Goal: Information Seeking & Learning: Learn about a topic

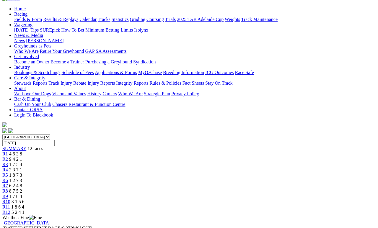
scroll to position [59, 0]
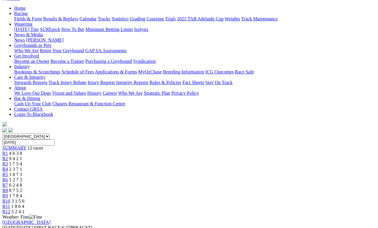
click at [22, 156] on span "9 4 2 1" at bounding box center [15, 158] width 13 height 5
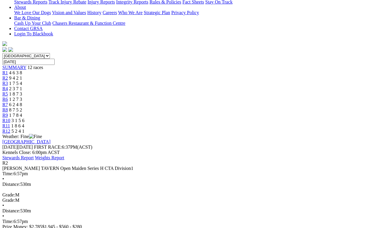
scroll to position [127, 0]
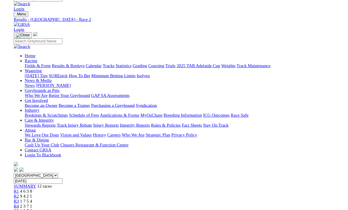
scroll to position [135, 0]
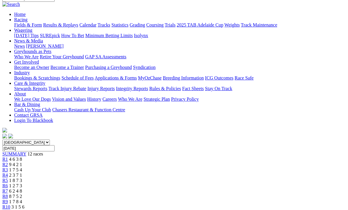
scroll to position [52, 0]
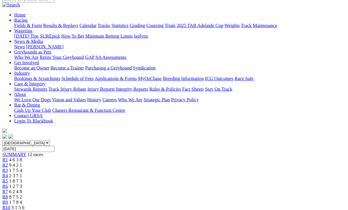
click at [8, 168] on span "R3" at bounding box center [5, 170] width 6 height 5
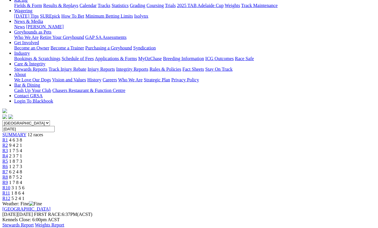
scroll to position [78, 0]
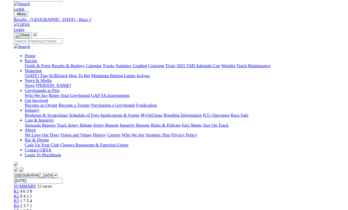
scroll to position [86, 0]
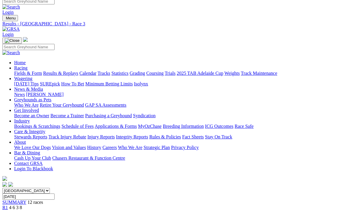
scroll to position [0, 0]
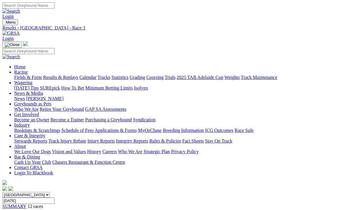
click at [30, 75] on link "Fields & Form" at bounding box center [28, 77] width 28 height 5
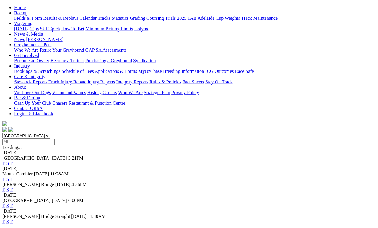
scroll to position [60, 0]
click at [13, 203] on link "F" at bounding box center [11, 205] width 3 height 5
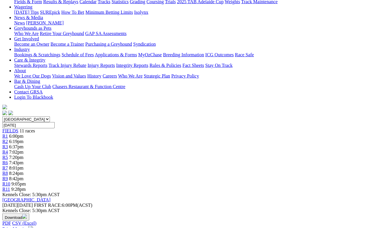
scroll to position [95, 0]
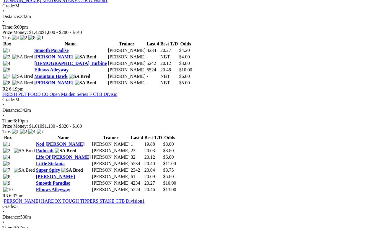
scroll to position [314, 0]
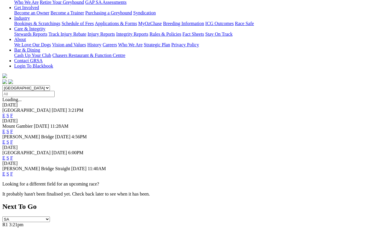
scroll to position [107, 0]
click at [13, 139] on link "F" at bounding box center [11, 141] width 3 height 5
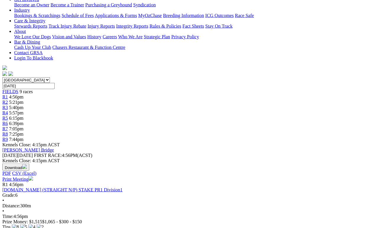
scroll to position [115, 0]
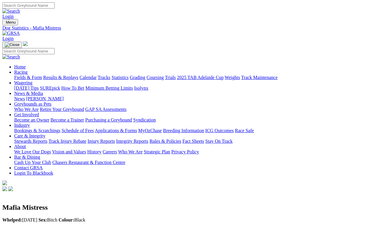
scroll to position [3, 0]
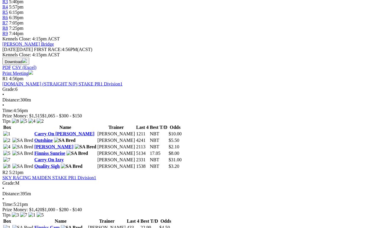
scroll to position [227, 0]
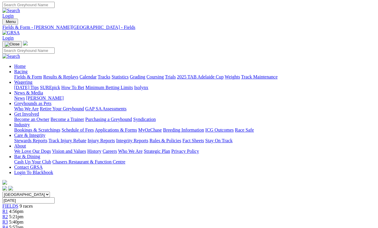
scroll to position [0, 0]
